Goal: Task Accomplishment & Management: Manage account settings

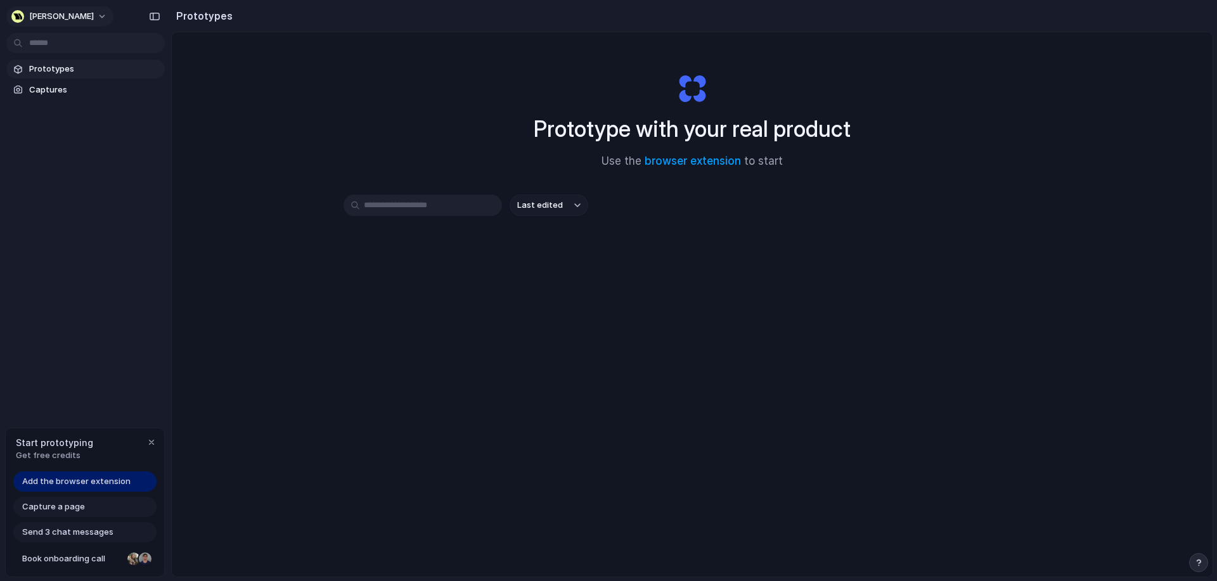
click at [62, 16] on button "[PERSON_NAME]" at bounding box center [59, 16] width 107 height 20
click at [53, 41] on span "Settings" at bounding box center [46, 45] width 35 height 13
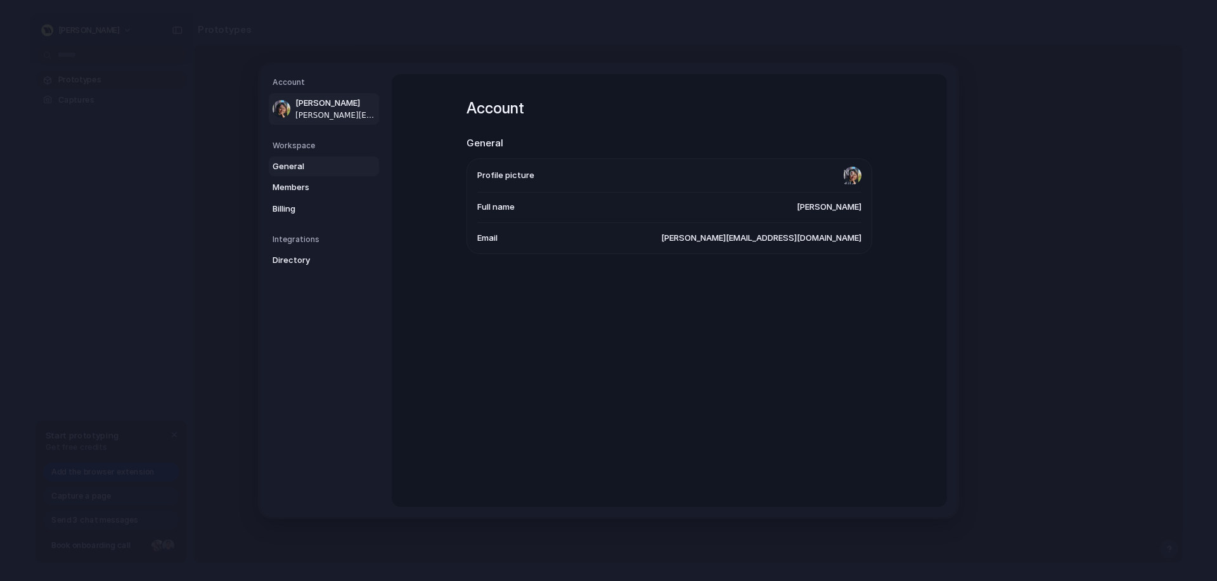
click at [302, 166] on span "General" at bounding box center [313, 166] width 81 height 13
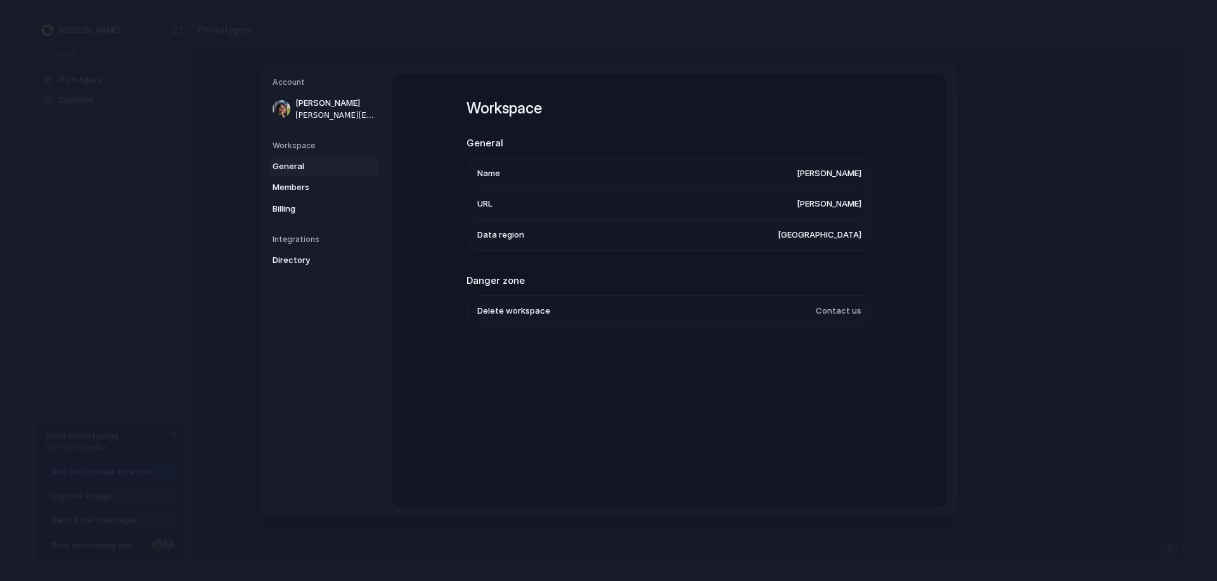
click at [504, 165] on li "Name [PERSON_NAME]" at bounding box center [669, 174] width 384 height 30
click at [853, 171] on span "[PERSON_NAME]" at bounding box center [829, 173] width 65 height 13
drag, startPoint x: 855, startPoint y: 207, endPoint x: 848, endPoint y: 236, distance: 29.4
click at [855, 210] on li "URL [PERSON_NAME]" at bounding box center [669, 205] width 384 height 30
click at [848, 236] on span "[GEOGRAPHIC_DATA]" at bounding box center [820, 235] width 84 height 13
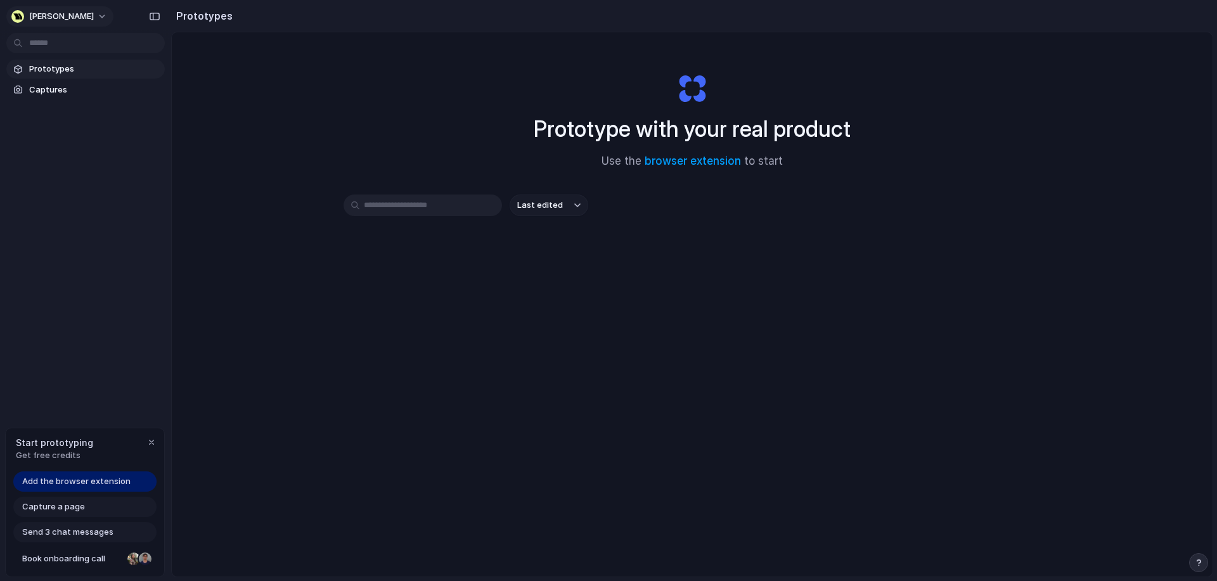
click at [66, 16] on button "[PERSON_NAME]" at bounding box center [59, 16] width 107 height 20
click at [60, 41] on span "Settings" at bounding box center [46, 45] width 35 height 13
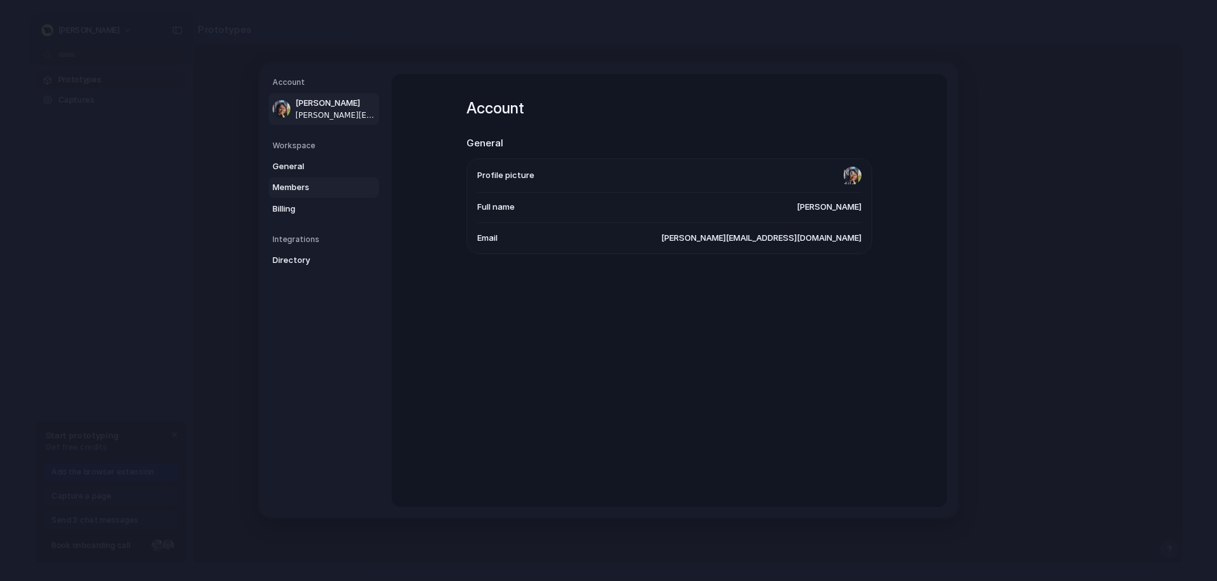
click at [303, 187] on span "Members" at bounding box center [313, 187] width 81 height 13
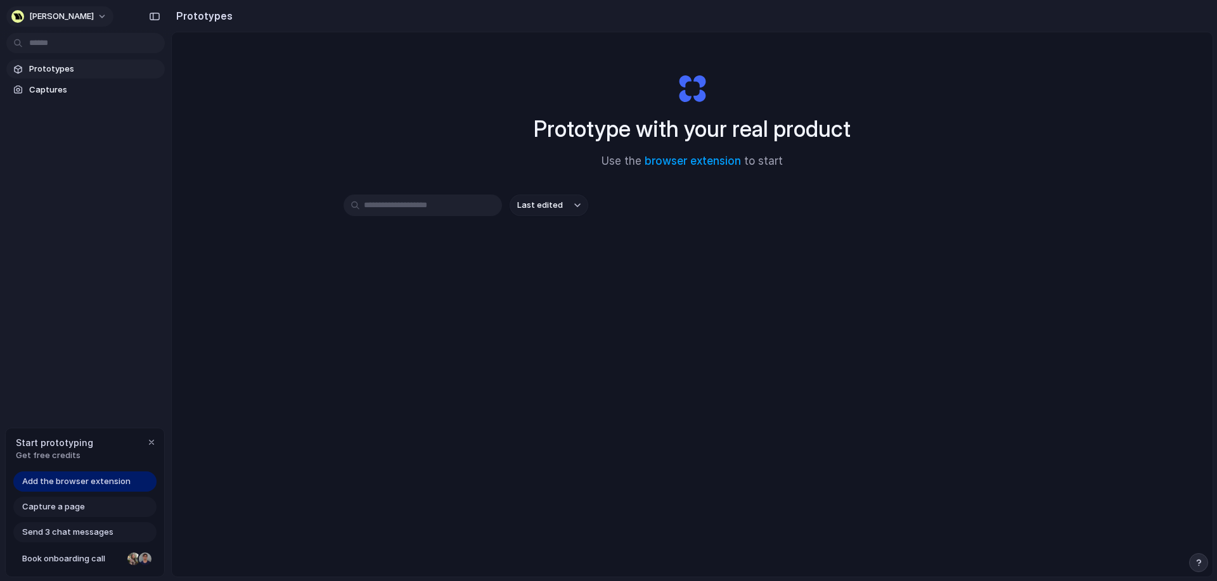
click at [56, 18] on button "[PERSON_NAME]" at bounding box center [59, 16] width 107 height 20
click at [56, 18] on div "Settings Invite members Change theme Sign out" at bounding box center [608, 290] width 1217 height 581
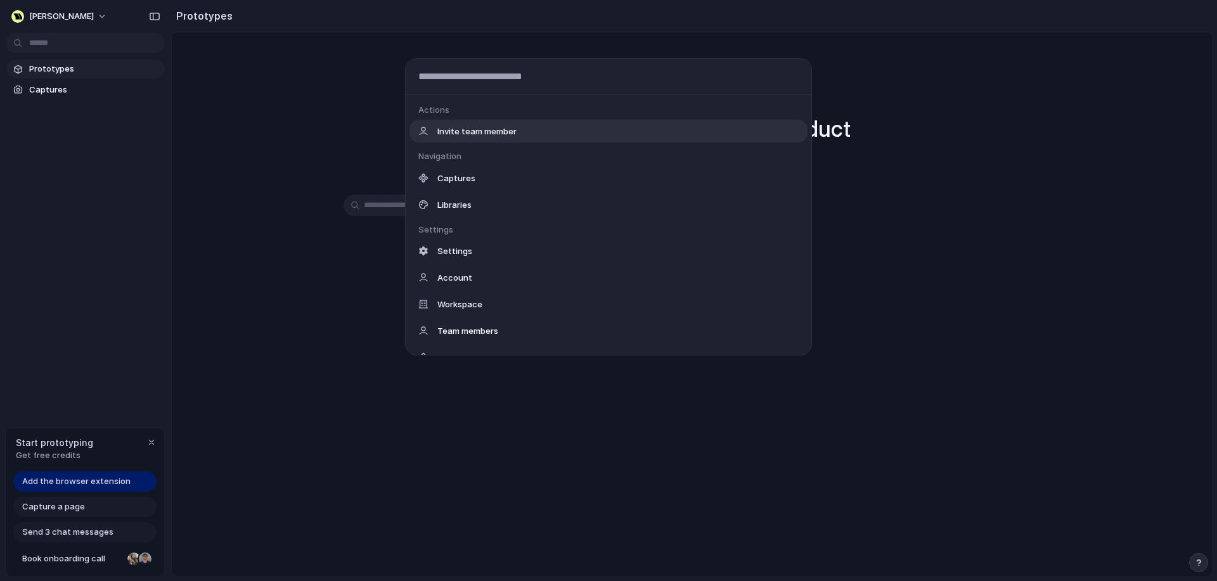
click at [58, 46] on body "[PERSON_NAME] Prototypes Captures Start prototyping Get free credits Add the br…" at bounding box center [608, 290] width 1217 height 581
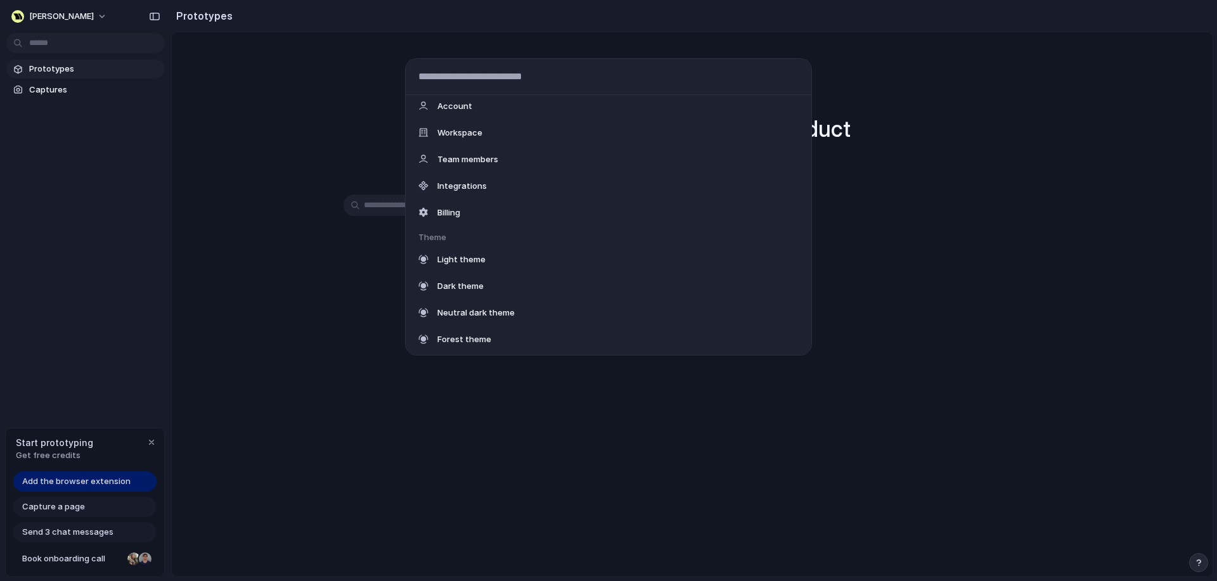
scroll to position [172, 0]
click at [453, 188] on span "Integrations" at bounding box center [461, 185] width 49 height 13
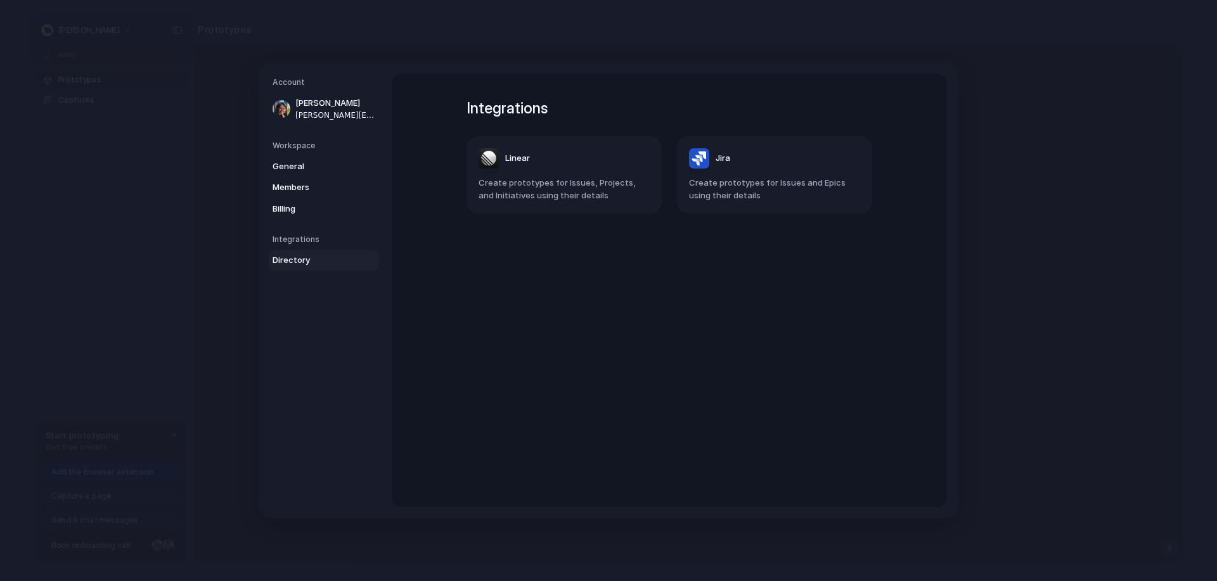
click at [527, 279] on div "Integrations Linear Create prototypes for Issues, Projects, and Initiatives usi…" at bounding box center [669, 290] width 451 height 433
click at [340, 382] on nav "Account [PERSON_NAME] [PERSON_NAME][EMAIL_ADDRESS][DOMAIN_NAME] Workspace Gener…" at bounding box center [326, 290] width 132 height 453
click at [517, 184] on span "Create prototypes for Issues, Projects, and Initiatives using their details" at bounding box center [564, 189] width 171 height 25
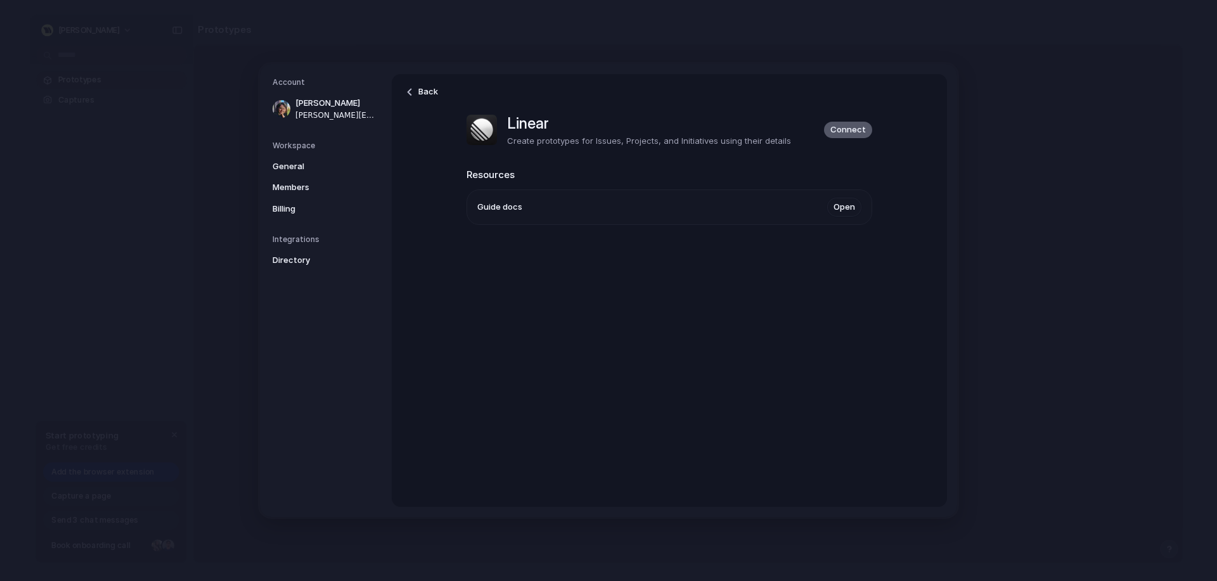
click at [844, 129] on span "Connect" at bounding box center [847, 130] width 35 height 13
click at [509, 213] on span "Guide docs" at bounding box center [499, 207] width 45 height 13
click at [848, 132] on span "Connect" at bounding box center [847, 130] width 35 height 13
click at [842, 132] on span "Connect" at bounding box center [847, 130] width 35 height 13
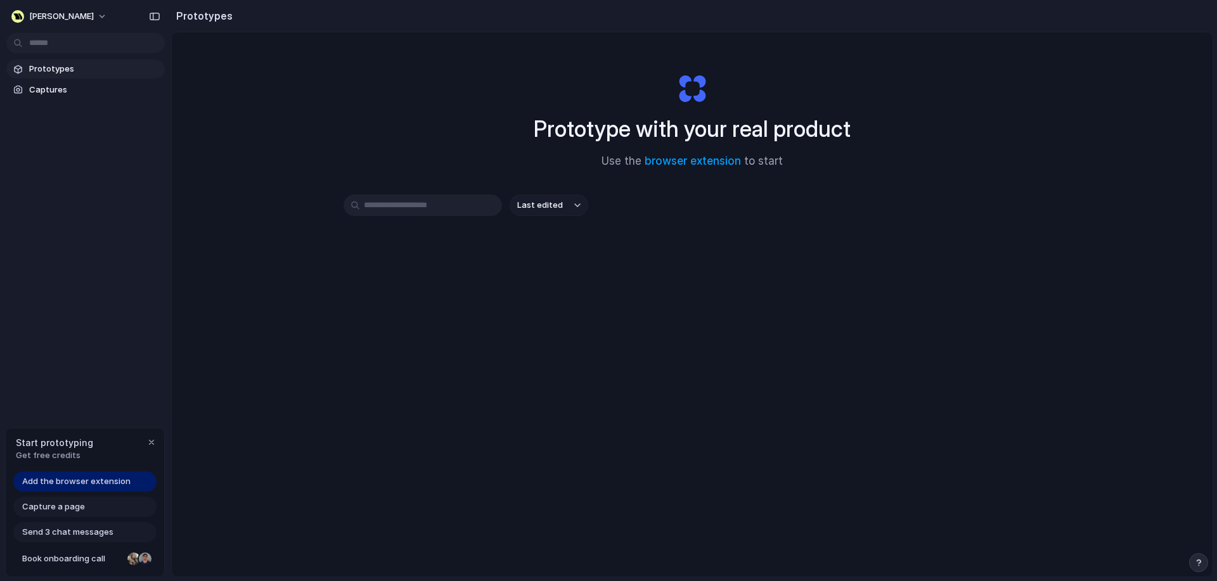
click at [321, 538] on div "Prototype with your real product Use the browser extension to start Last edited" at bounding box center [692, 338] width 1041 height 612
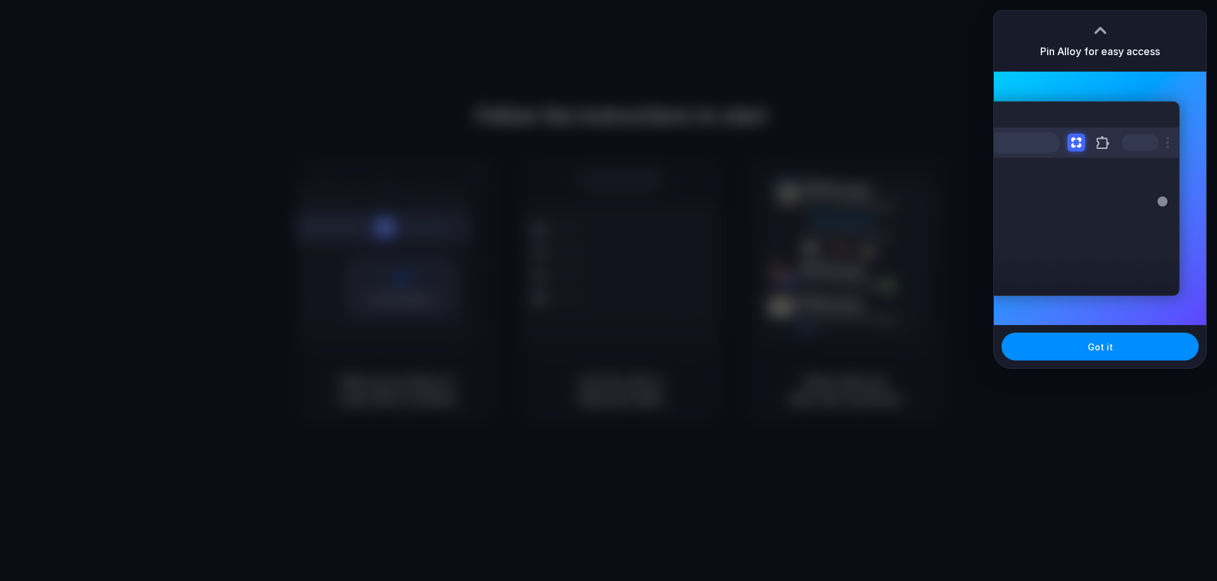
click at [1044, 41] on div "Pin Alloy for easy access" at bounding box center [1100, 41] width 212 height 61
click at [1106, 353] on span "Got it" at bounding box center [1100, 346] width 25 height 13
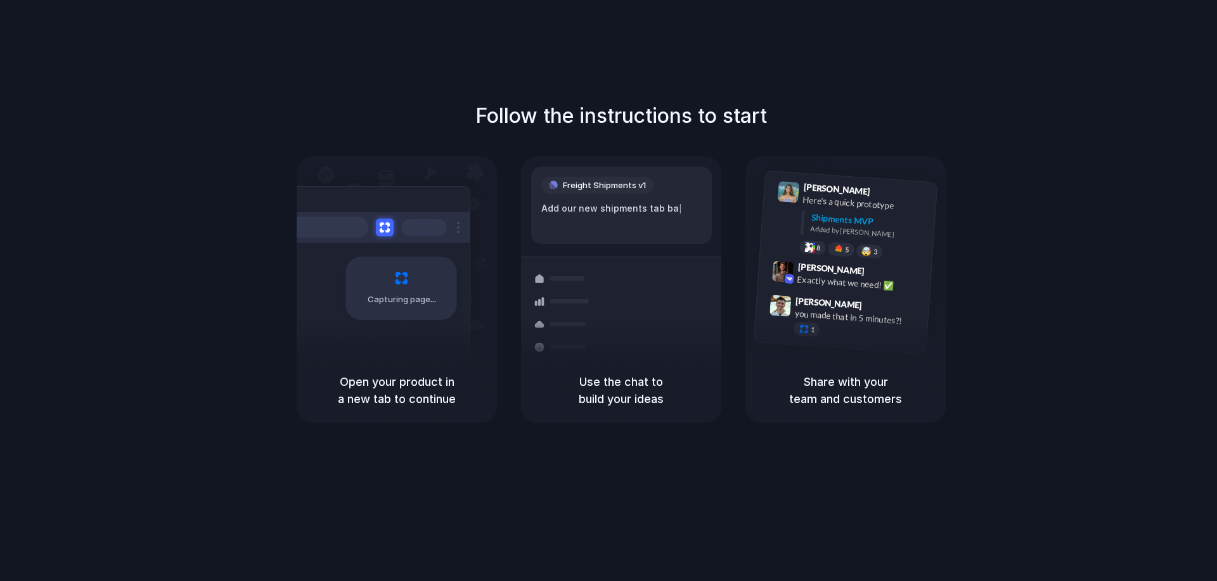
click at [650, 126] on h1 "Follow the instructions to start" at bounding box center [621, 116] width 292 height 30
click at [836, 308] on span "Simon Kubica" at bounding box center [829, 302] width 67 height 18
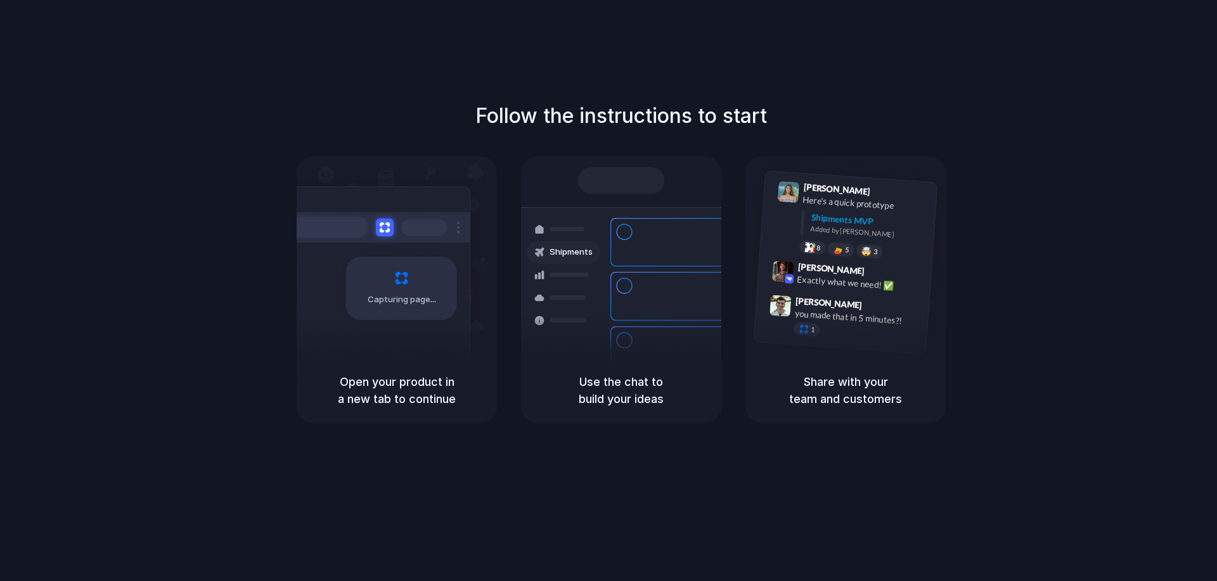
click at [1119, 110] on div "Follow the instructions to start Capturing page Open your product in a new tab …" at bounding box center [621, 262] width 1217 height 322
